Goal: Information Seeking & Learning: Find specific fact

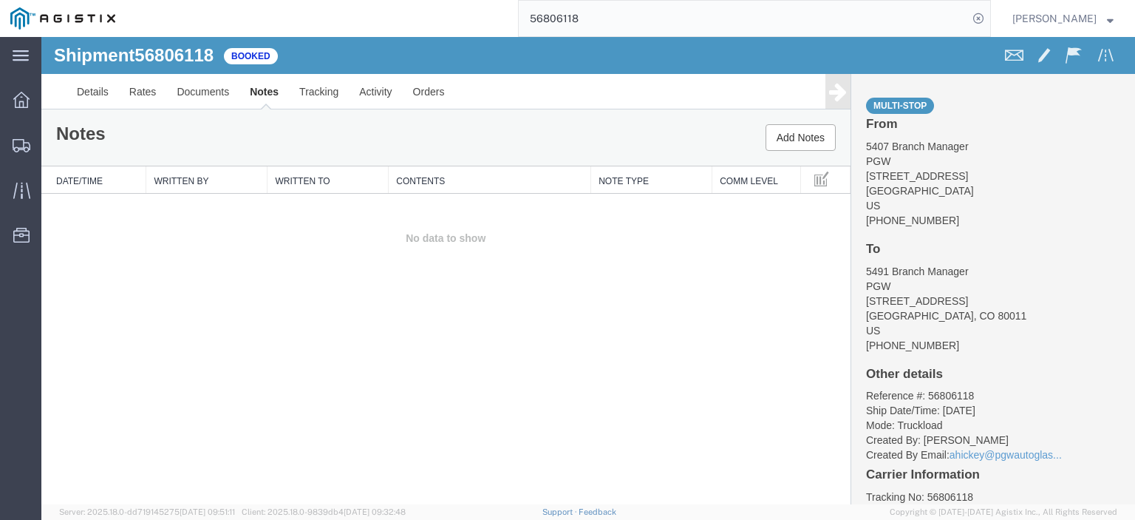
drag, startPoint x: 634, startPoint y: 20, endPoint x: 253, endPoint y: 1, distance: 381.8
click at [269, 9] on div "56806118" at bounding box center [558, 18] width 865 height 37
type input "56805974"
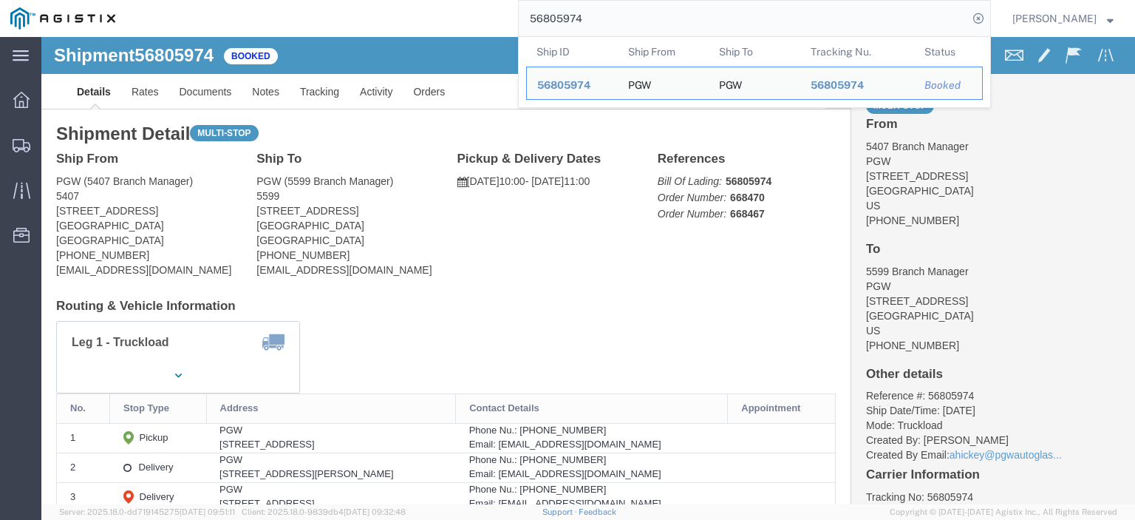
click at [698, 14] on input "56805974" at bounding box center [743, 18] width 449 height 35
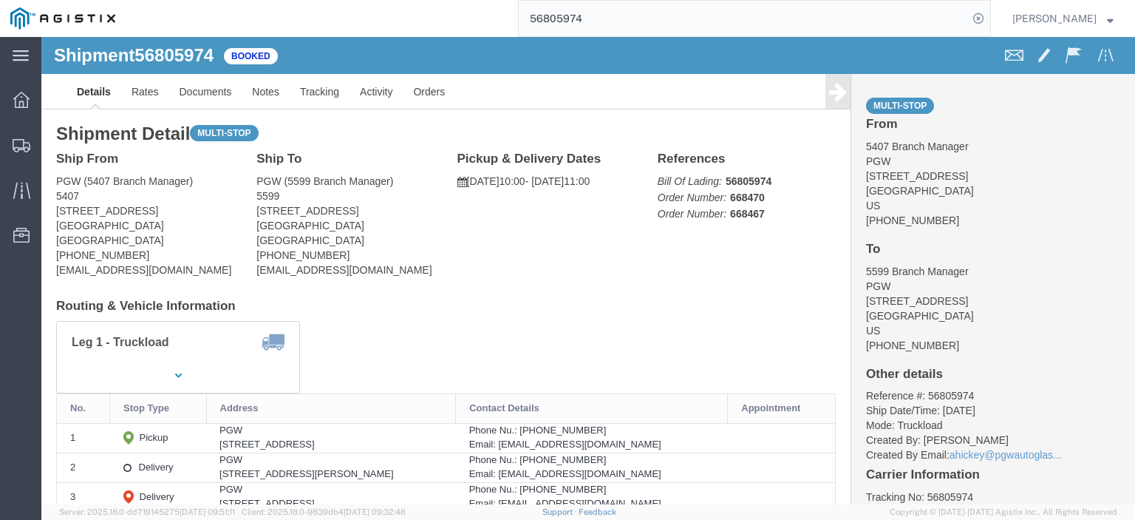
drag, startPoint x: 135, startPoint y: 176, endPoint x: 13, endPoint y: 178, distance: 121.2
click div "Ship From PGW (5407 Branch Manager) [STREET_ADDRESS] [PHONE_NUMBER] [EMAIL_ADDR…"
copy address "[STREET_ADDRESS]"
drag, startPoint x: 320, startPoint y: 174, endPoint x: 213, endPoint y: 172, distance: 107.2
click address "PGW (5599 Branch Manager) 5599 [STREET_ADDRESS] [PHONE_NUMBER] [EMAIL_ADDRESS][…"
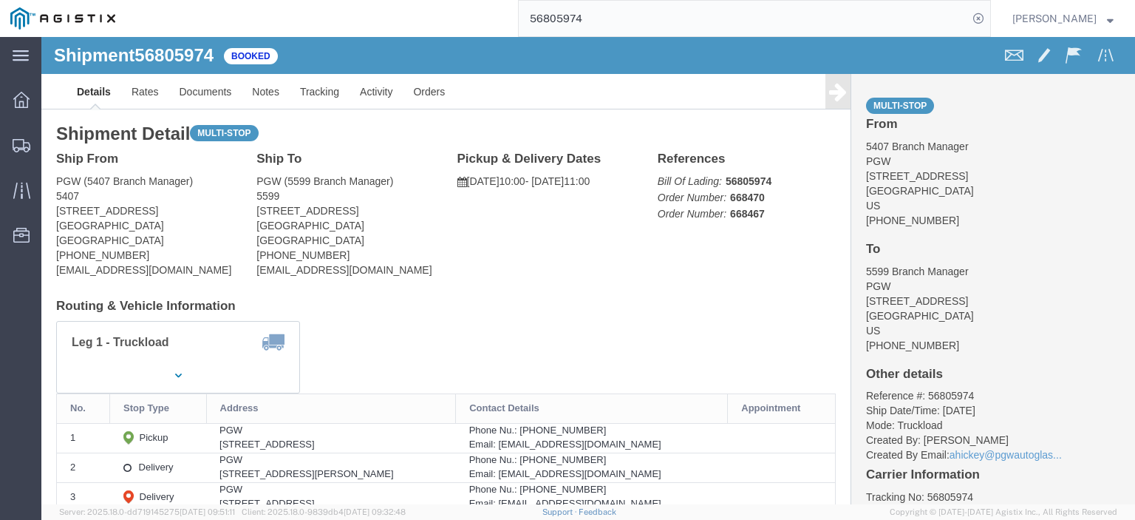
copy address "[STREET_ADDRESS]"
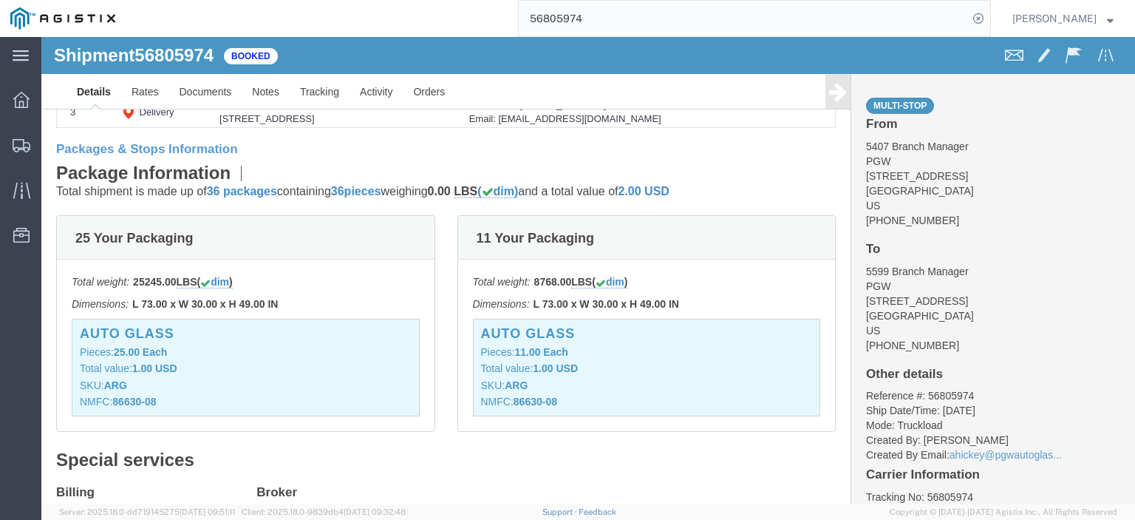
scroll to position [236, 0]
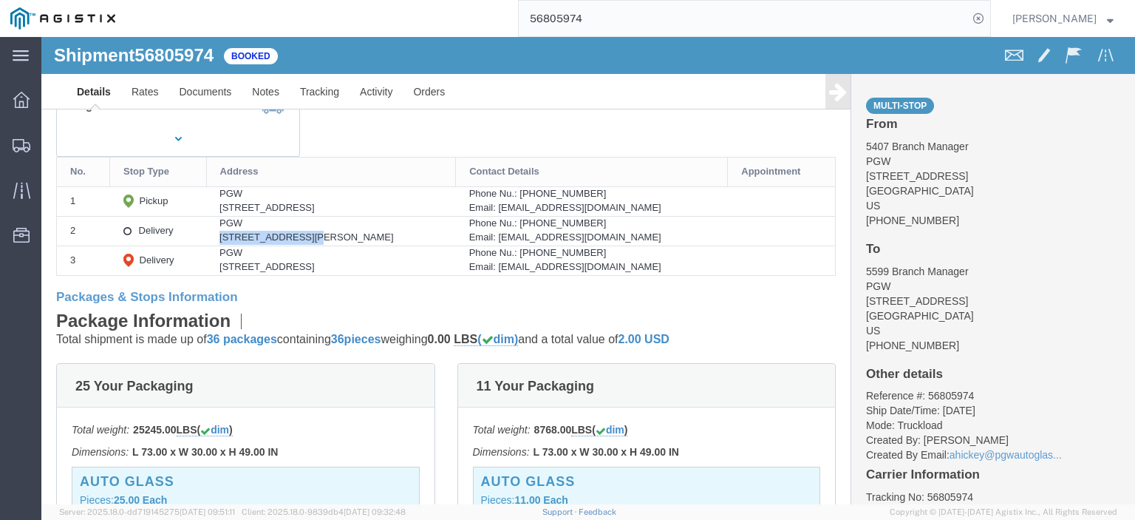
drag, startPoint x: 248, startPoint y: 201, endPoint x: 189, endPoint y: 198, distance: 59.2
click td "PGW [STREET_ADDRESS][PERSON_NAME]"
copy div "[STREET_ADDRESS][PERSON_NAME]"
click link "Rates"
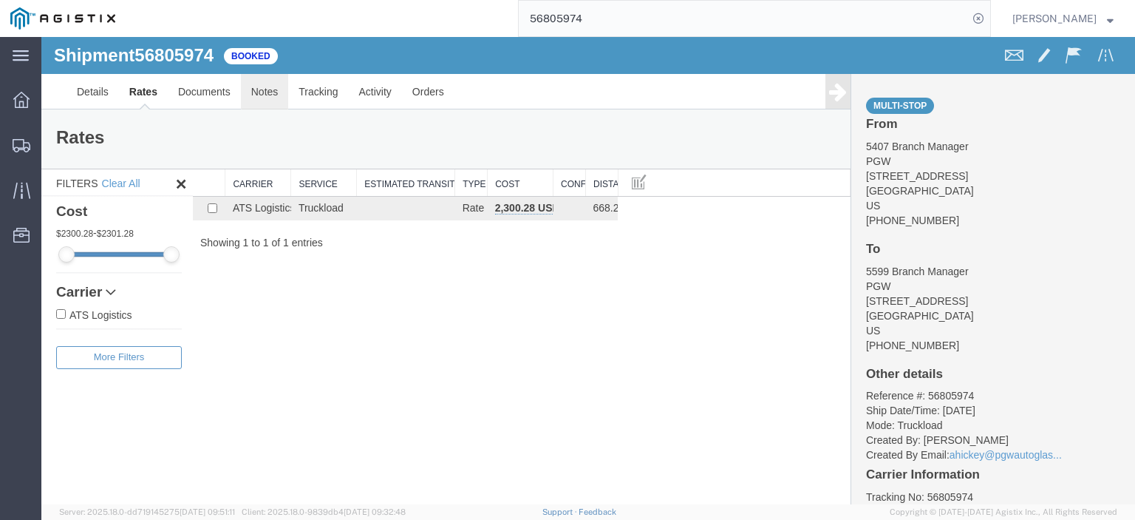
click at [278, 97] on link "Notes" at bounding box center [265, 91] width 48 height 35
